Goal: Find specific page/section: Find specific page/section

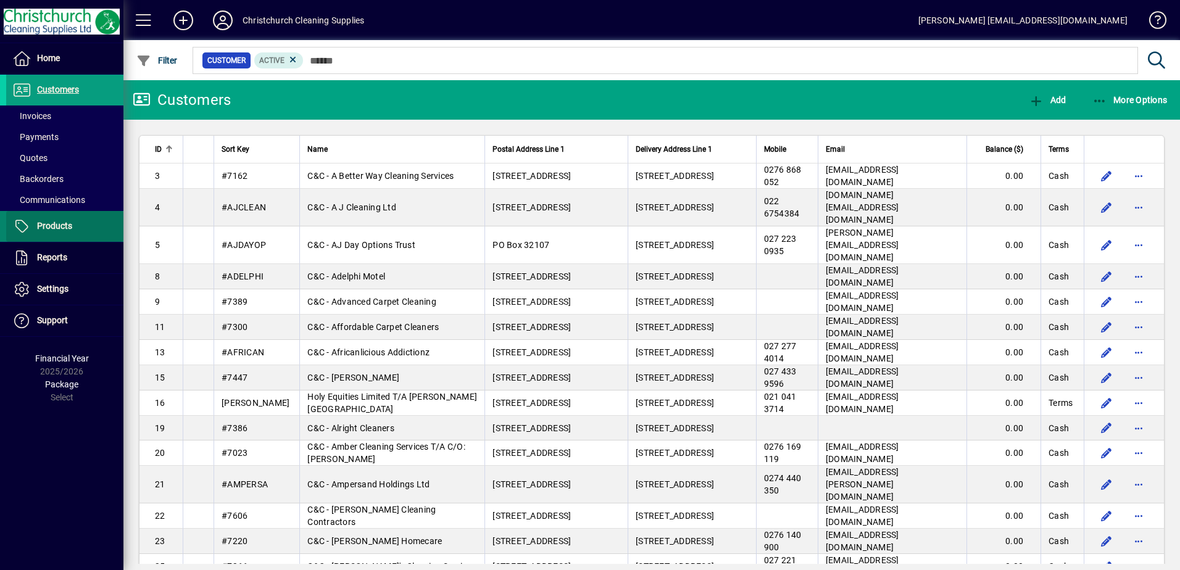
click at [57, 224] on span "Products" at bounding box center [54, 226] width 35 height 10
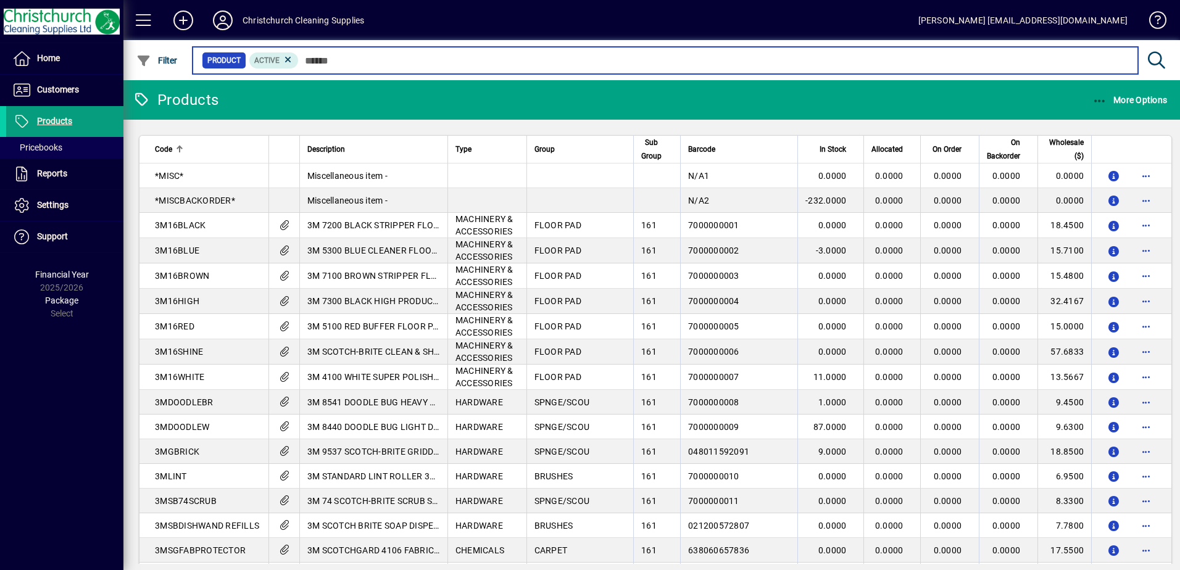
click at [401, 54] on input "text" at bounding box center [713, 60] width 829 height 17
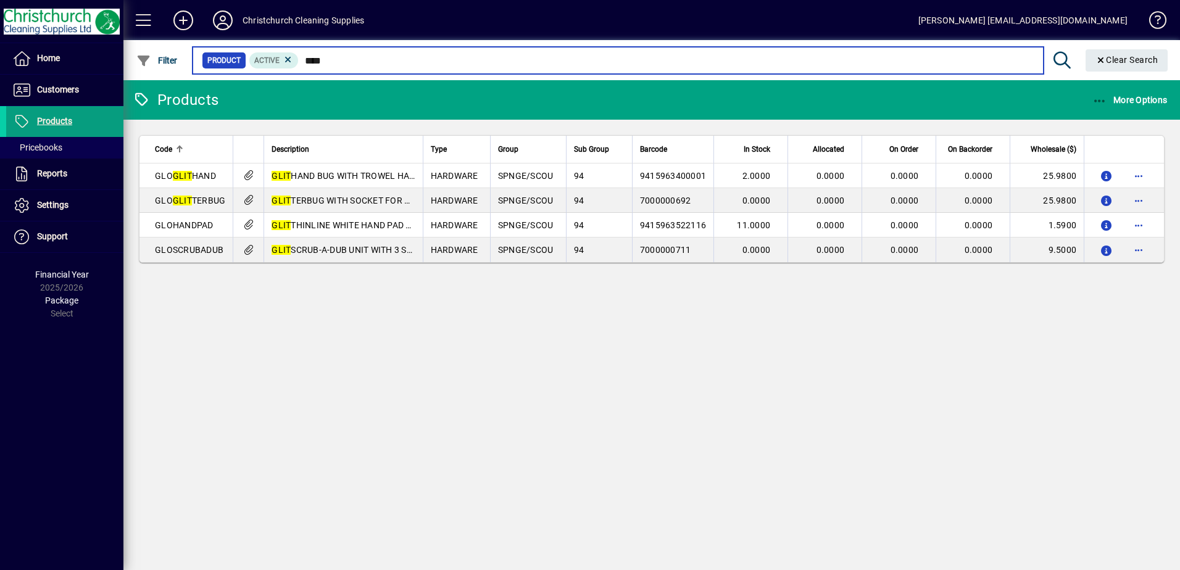
type input "****"
